Goal: Navigation & Orientation: Find specific page/section

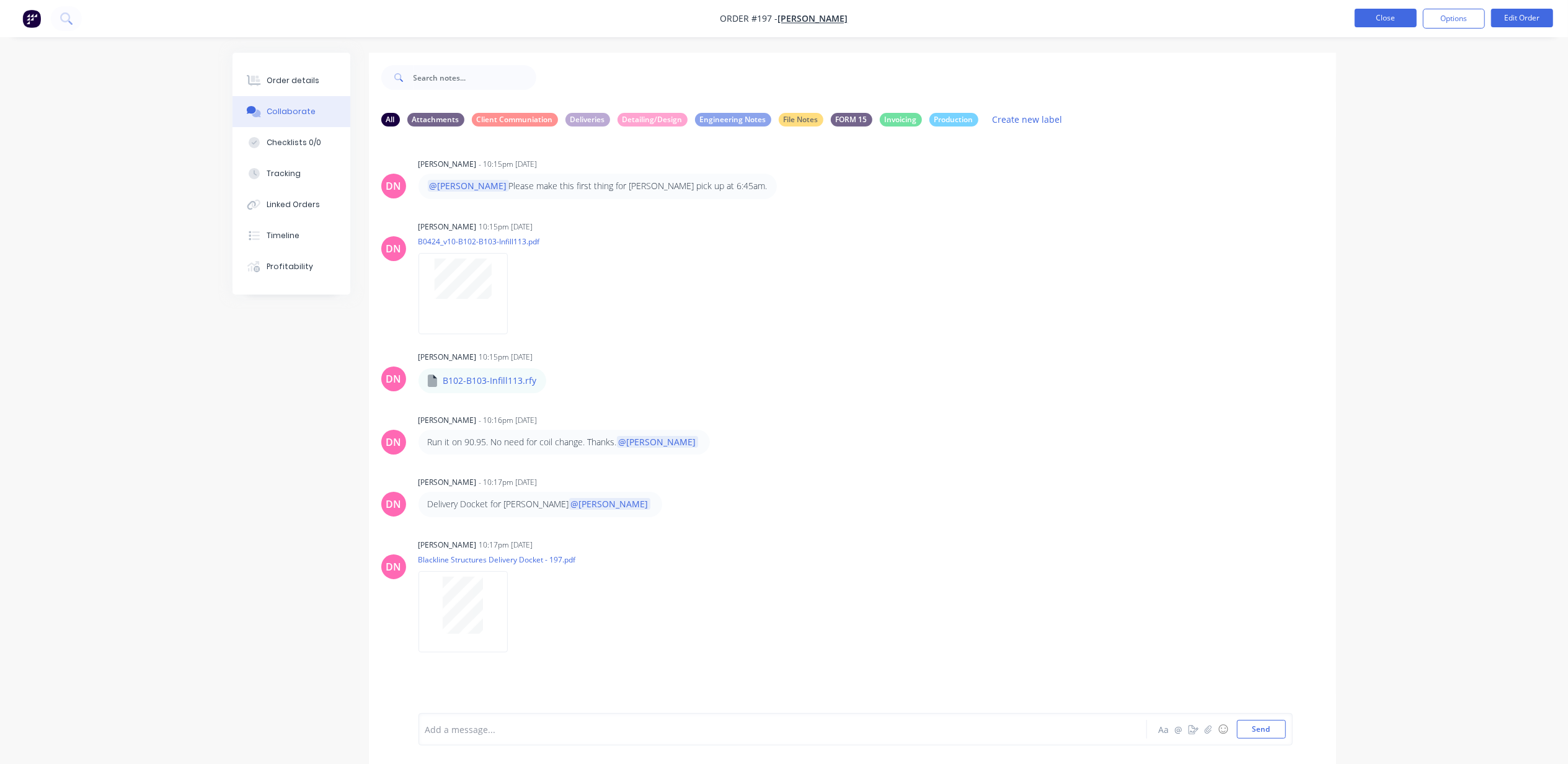
click at [1392, 18] on button "Close" at bounding box center [1386, 18] width 62 height 18
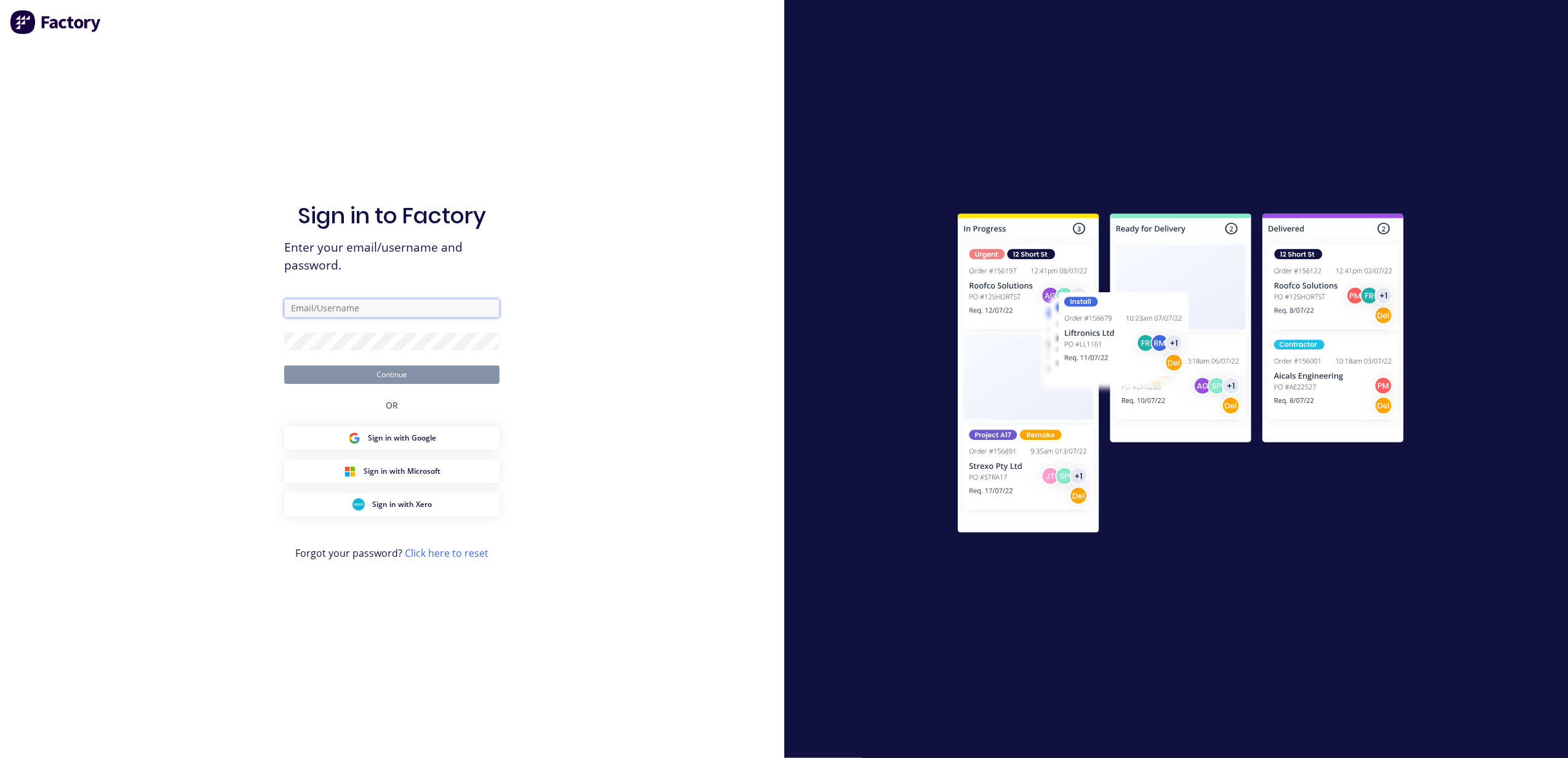
type input "[PERSON_NAME][EMAIL_ADDRESS][DOMAIN_NAME]"
click at [406, 371] on button "Continue" at bounding box center [392, 374] width 215 height 18
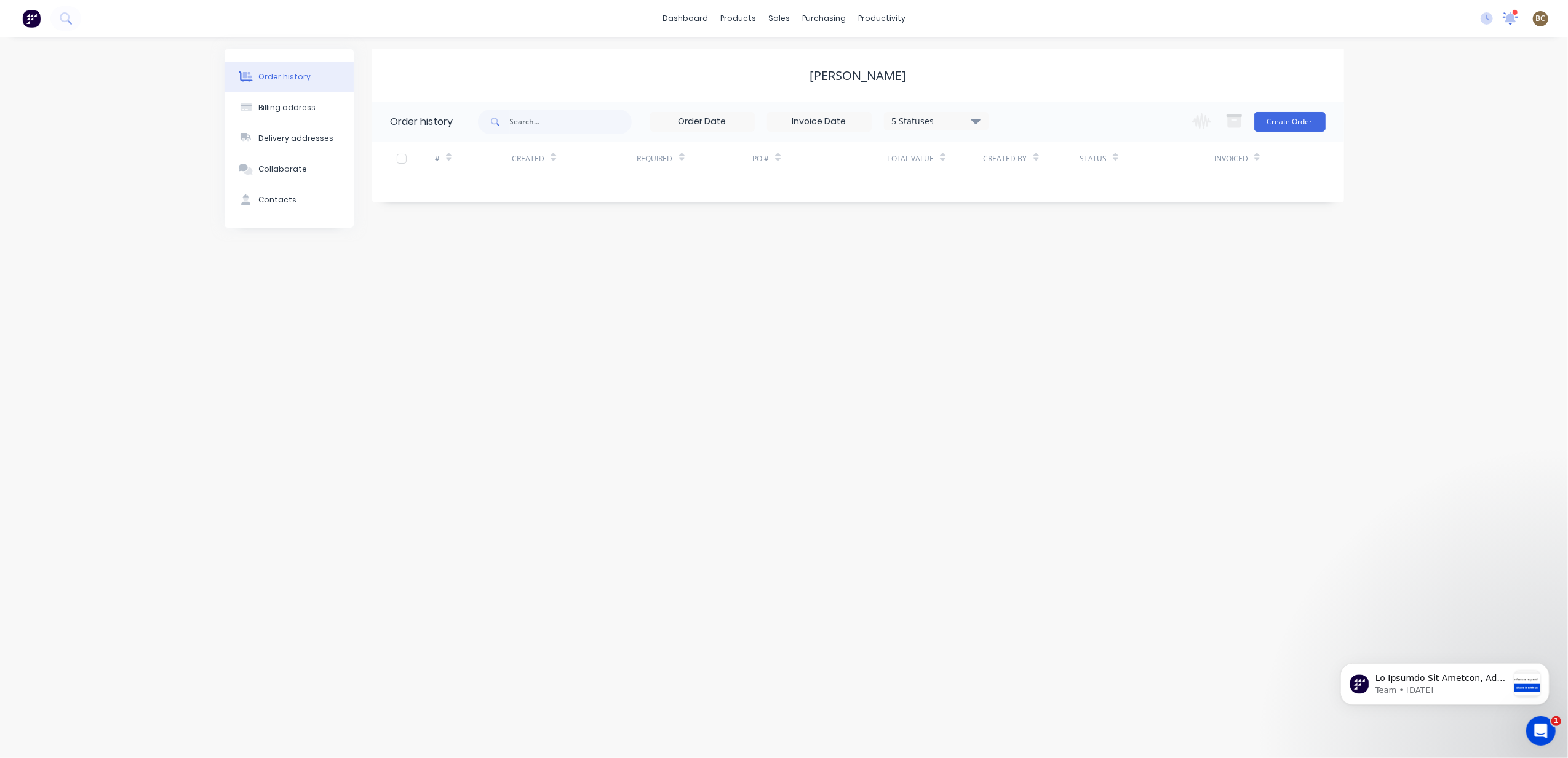
click at [1512, 18] on icon at bounding box center [1510, 17] width 11 height 10
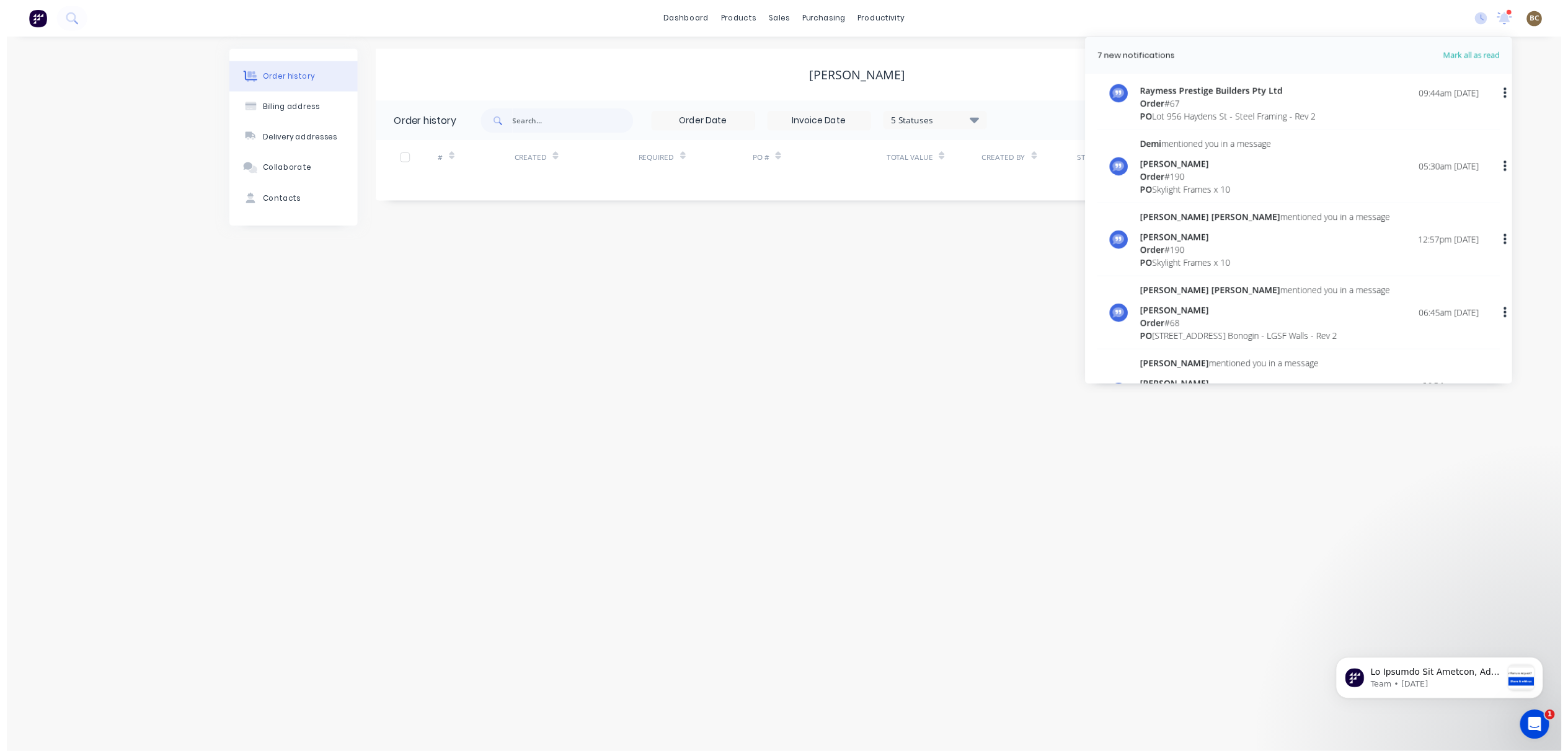
scroll to position [1322, 0]
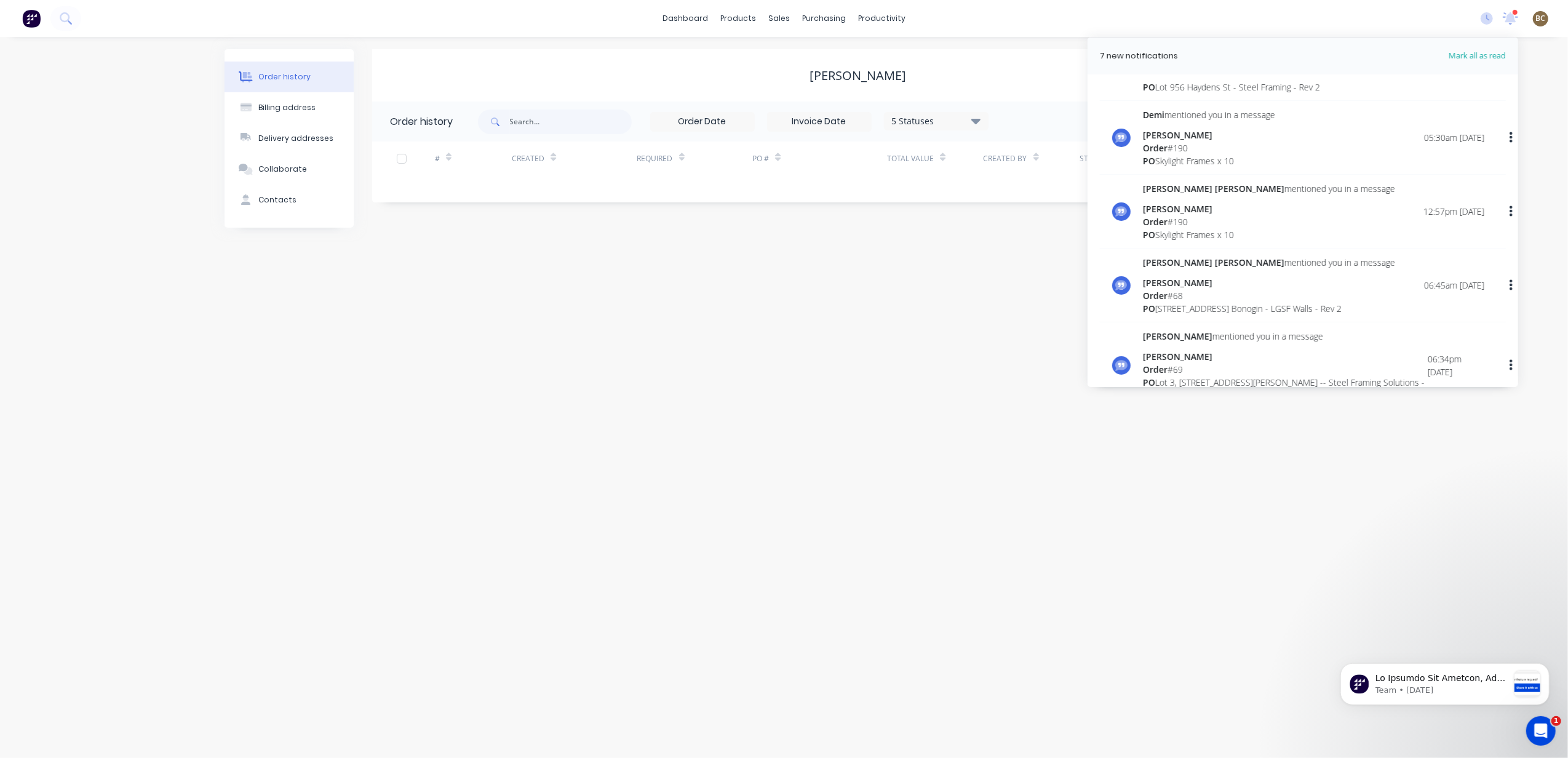
click at [25, 23] on img at bounding box center [31, 18] width 18 height 18
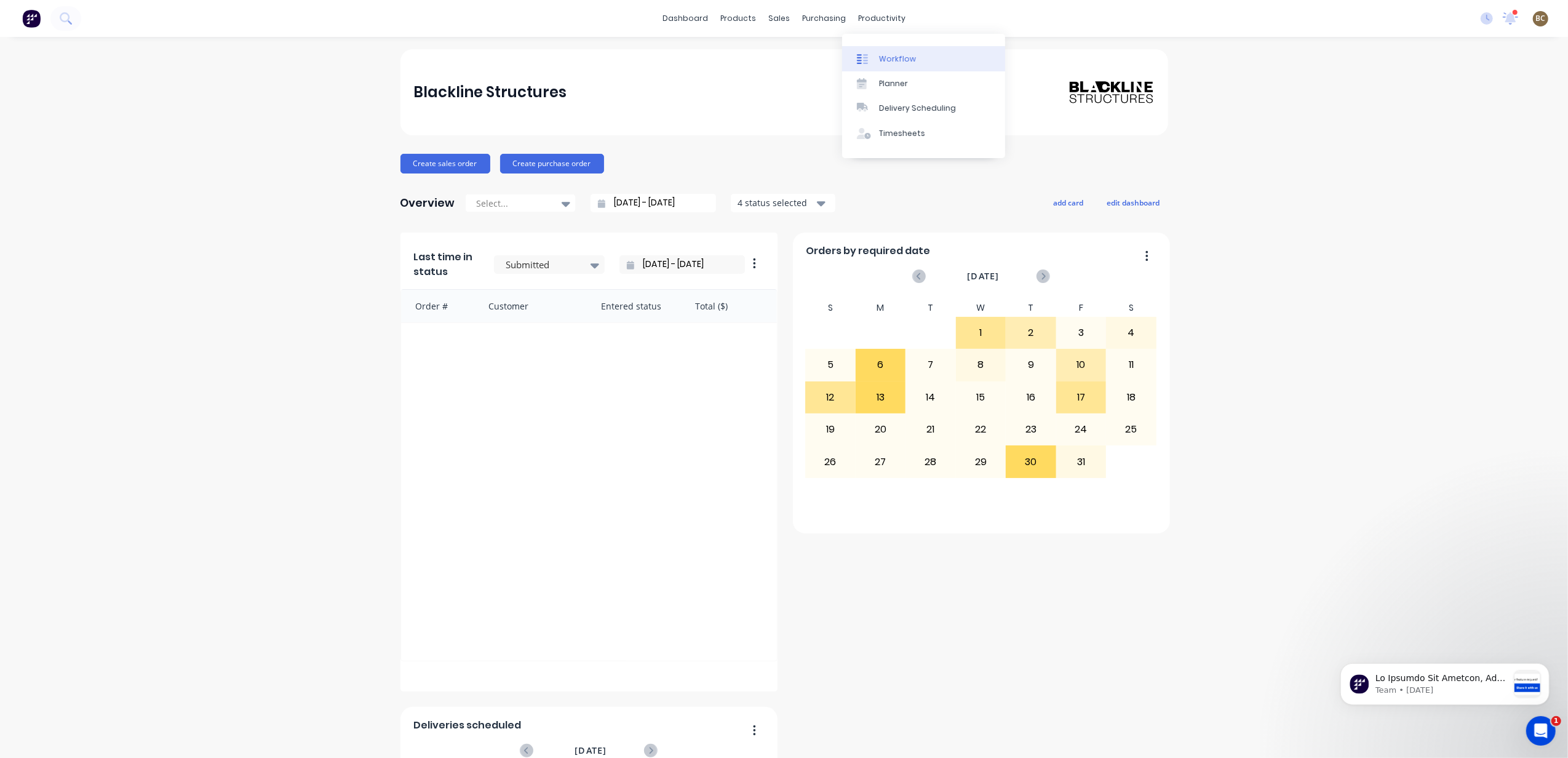
click at [898, 55] on div "Workflow" at bounding box center [897, 59] width 37 height 11
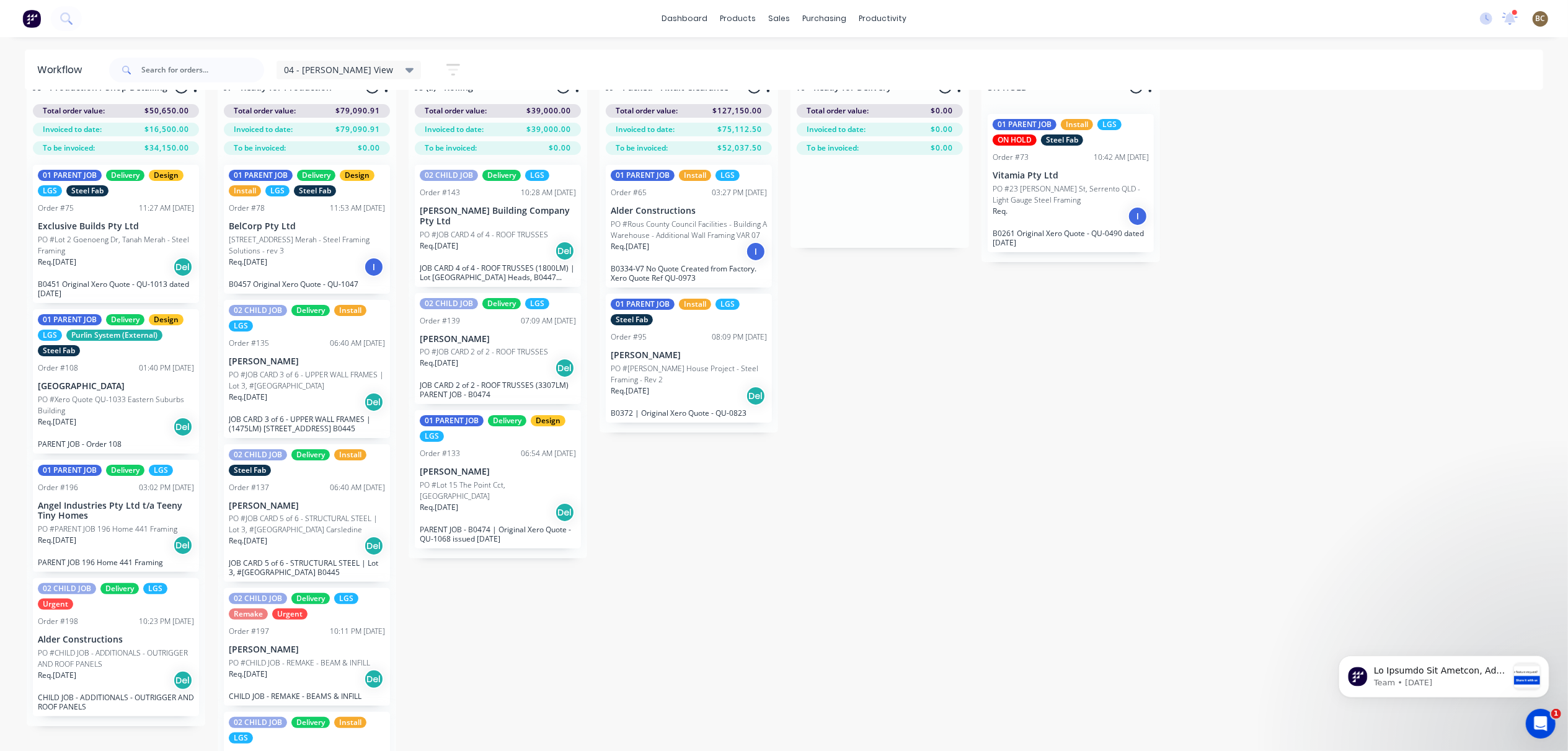
scroll to position [52, 0]
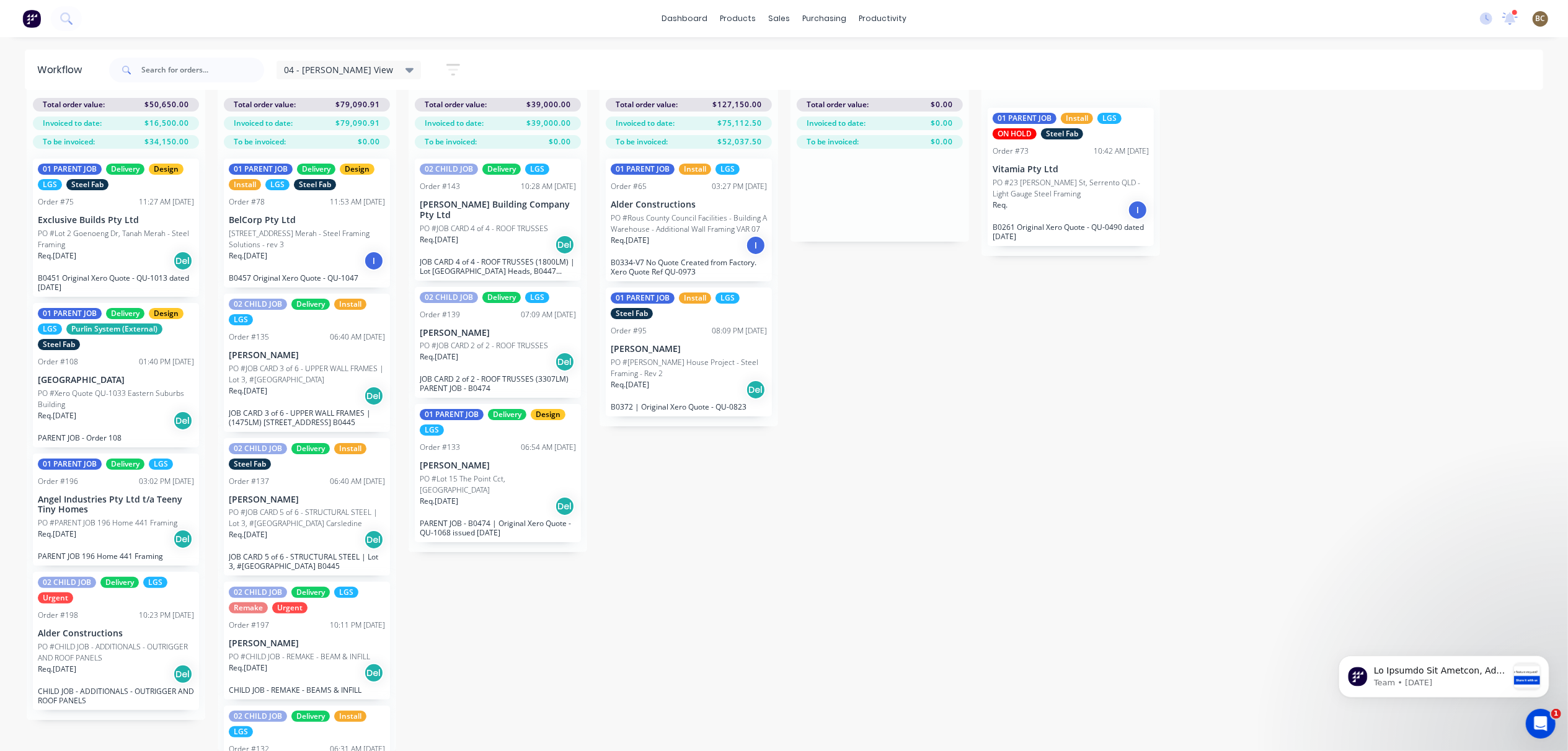
click at [524, 199] on div "02 CHILD JOB Delivery LGS Order #143 10:28 AM [DATE] [PERSON_NAME] Building Com…" at bounding box center [497, 219] width 166 height 122
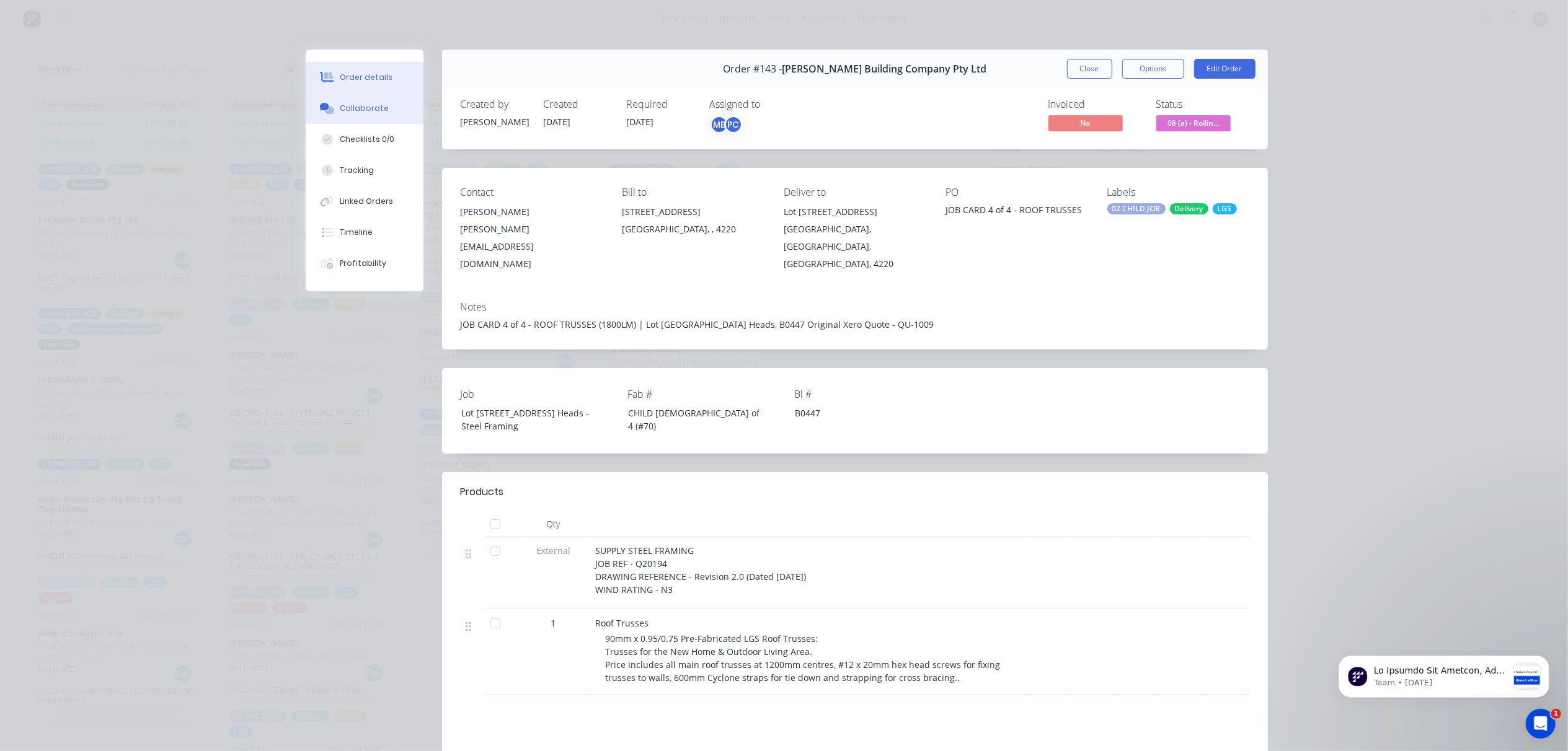
click at [345, 114] on button "Collaborate" at bounding box center [364, 108] width 118 height 31
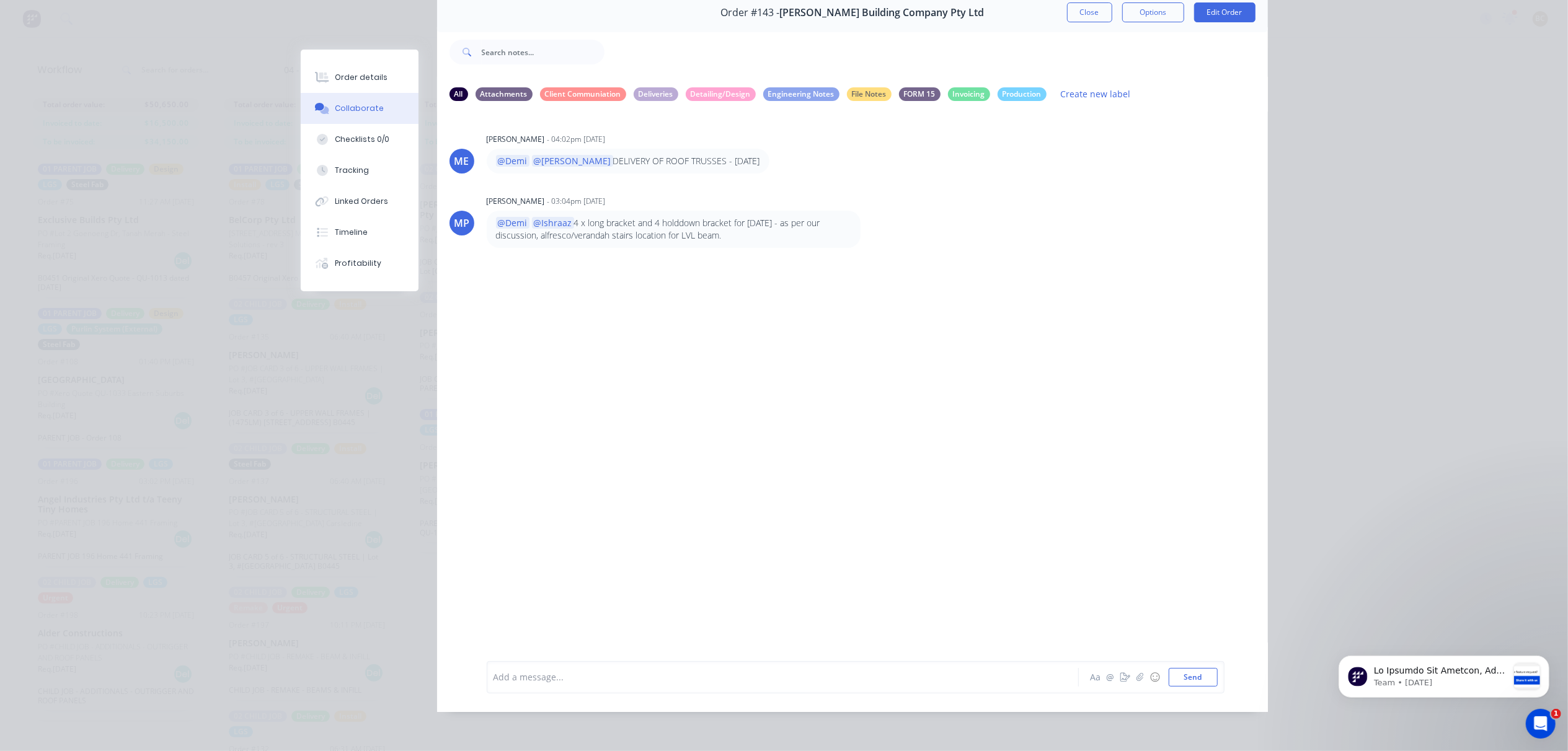
scroll to position [0, 0]
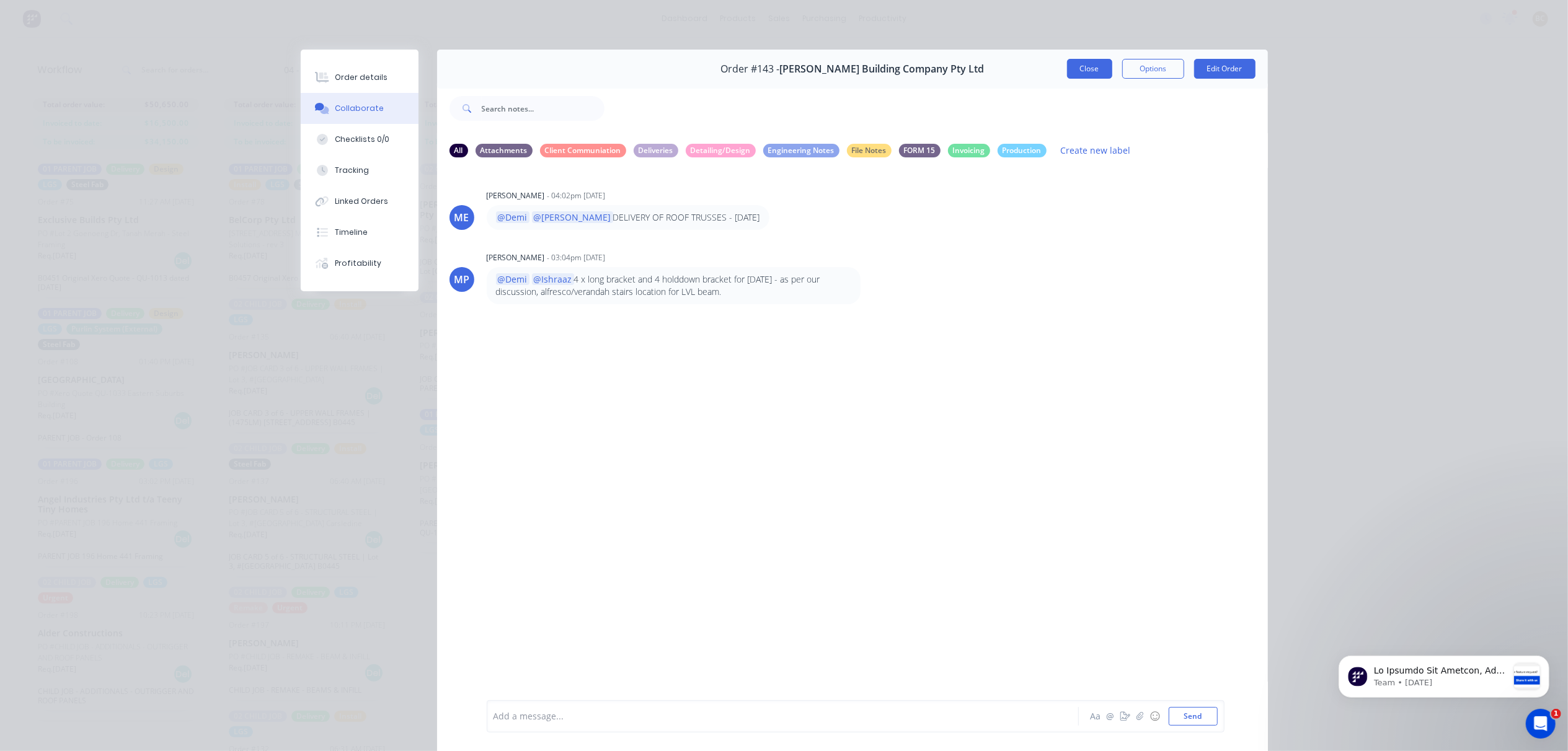
click at [1073, 72] on button "Close" at bounding box center [1090, 69] width 45 height 20
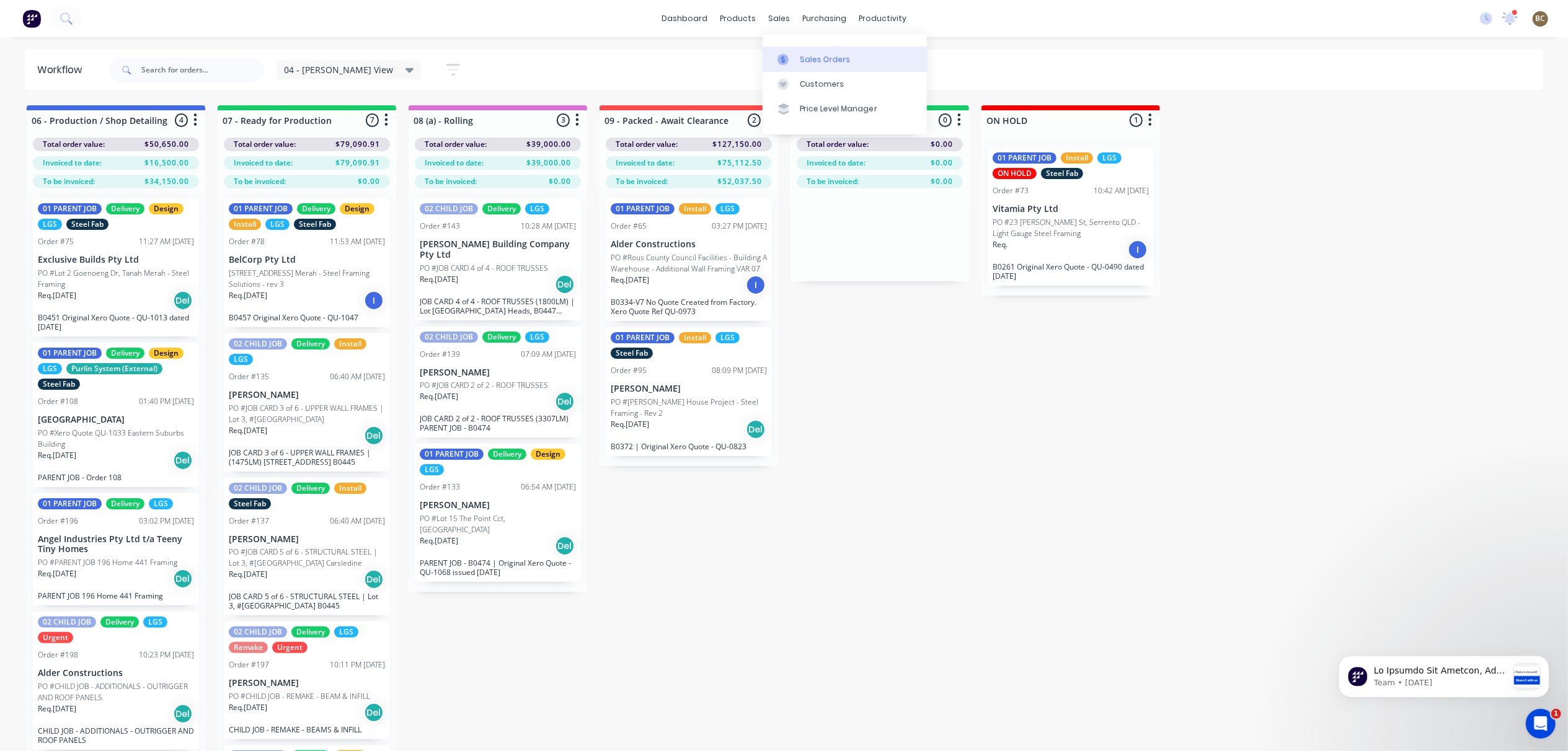
click at [823, 62] on div "Sales Orders" at bounding box center [825, 59] width 51 height 11
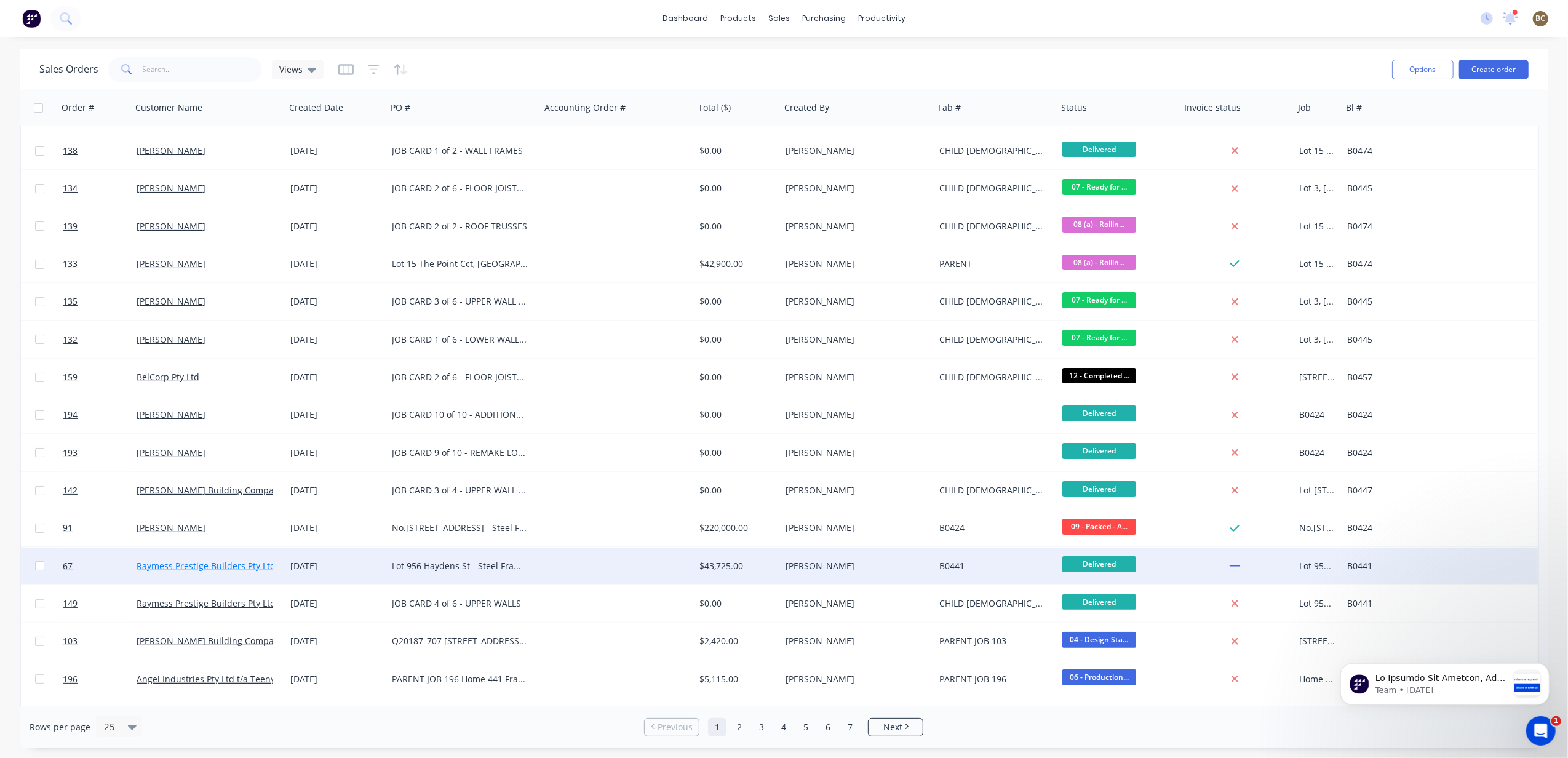
scroll to position [328, 0]
